Goal: Navigation & Orientation: Find specific page/section

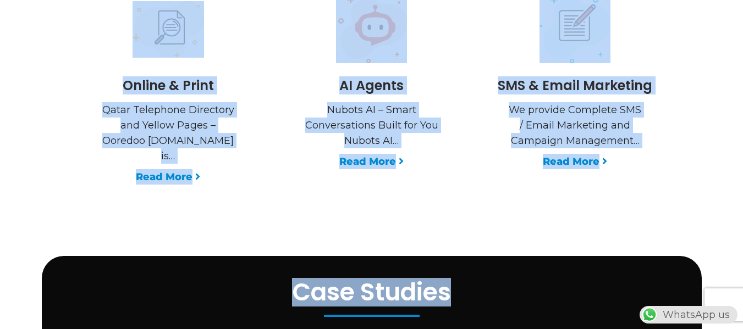
drag, startPoint x: 120, startPoint y: 137, endPoint x: 516, endPoint y: 354, distance: 451.2
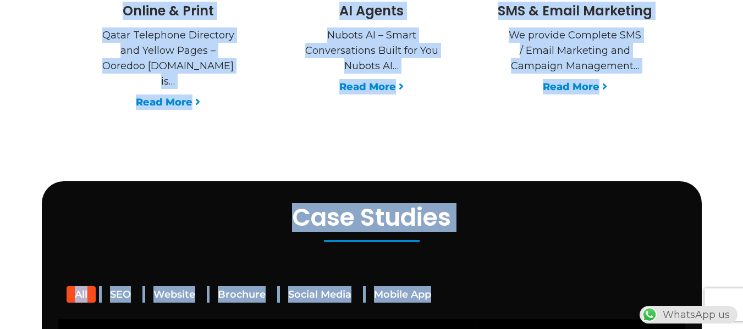
click at [530, 192] on div "Case Studies" at bounding box center [372, 212] width 638 height 40
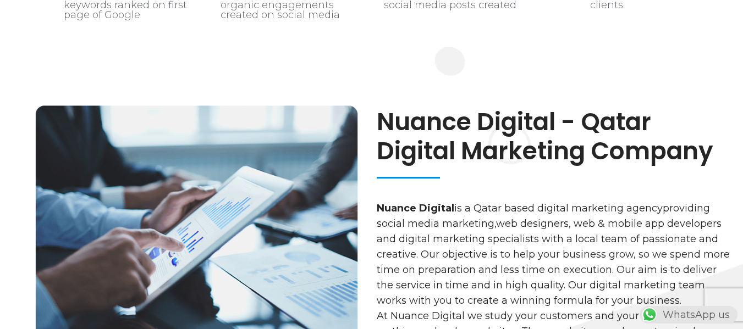
scroll to position [0, 289]
